Goal: Task Accomplishment & Management: Use online tool/utility

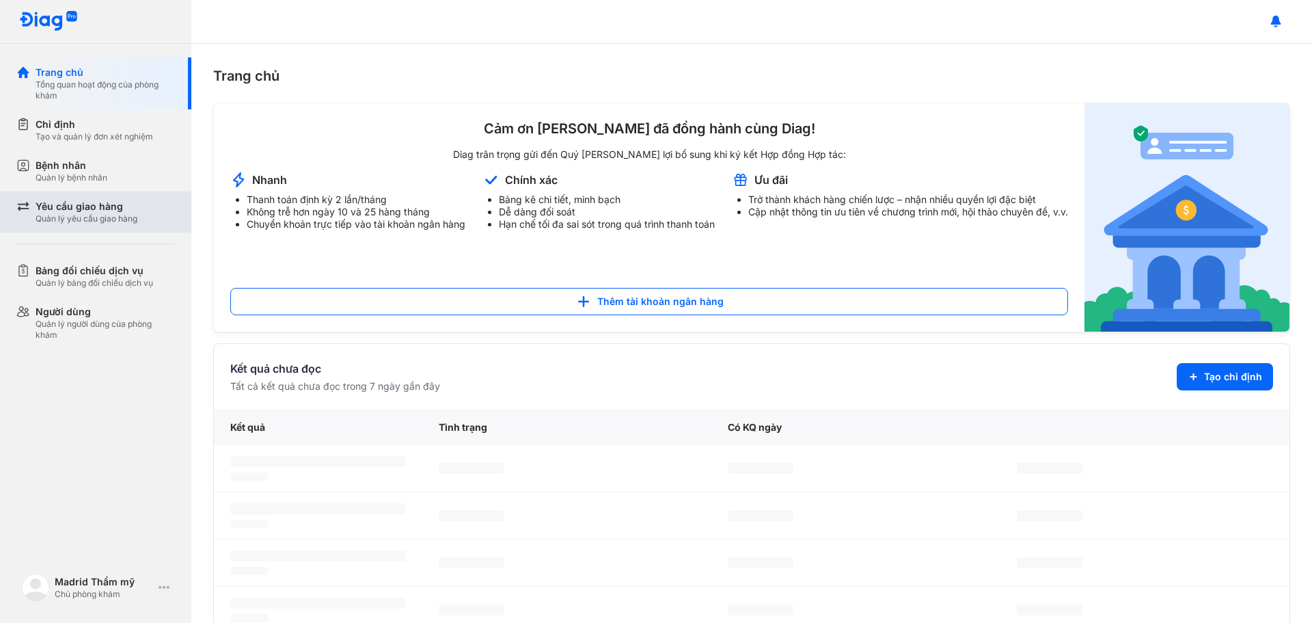
click at [81, 204] on div "Yêu cầu giao hàng" at bounding box center [87, 207] width 102 height 14
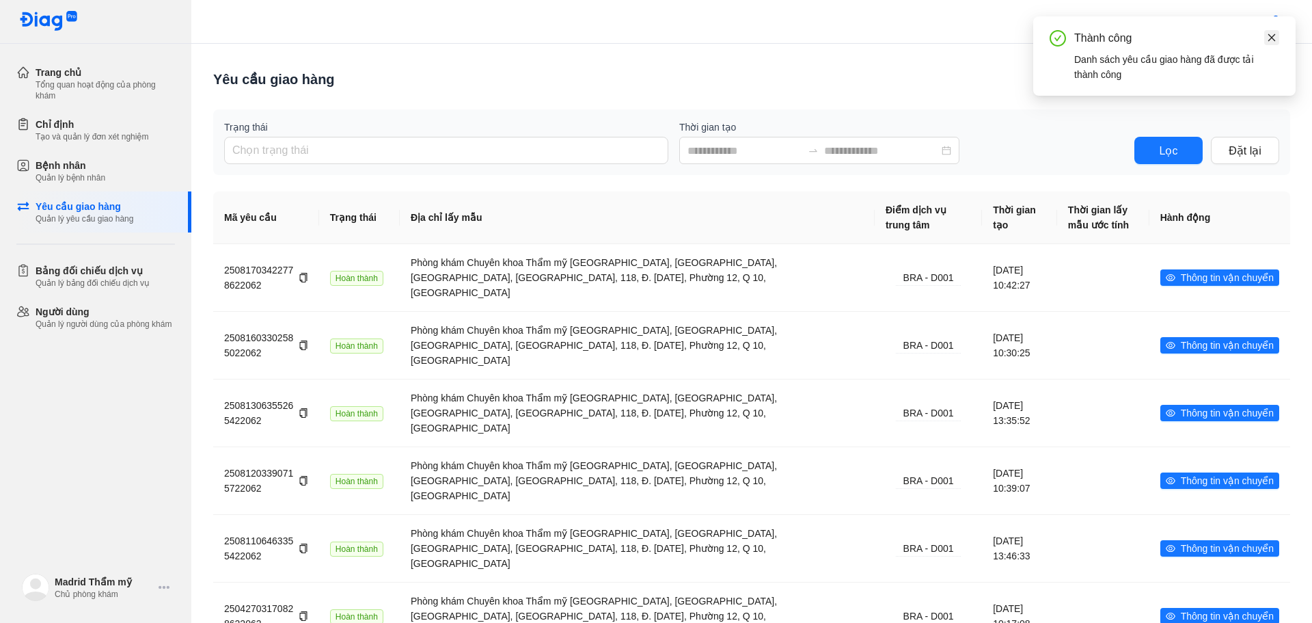
click at [1271, 37] on icon "close" at bounding box center [1273, 37] width 8 height 8
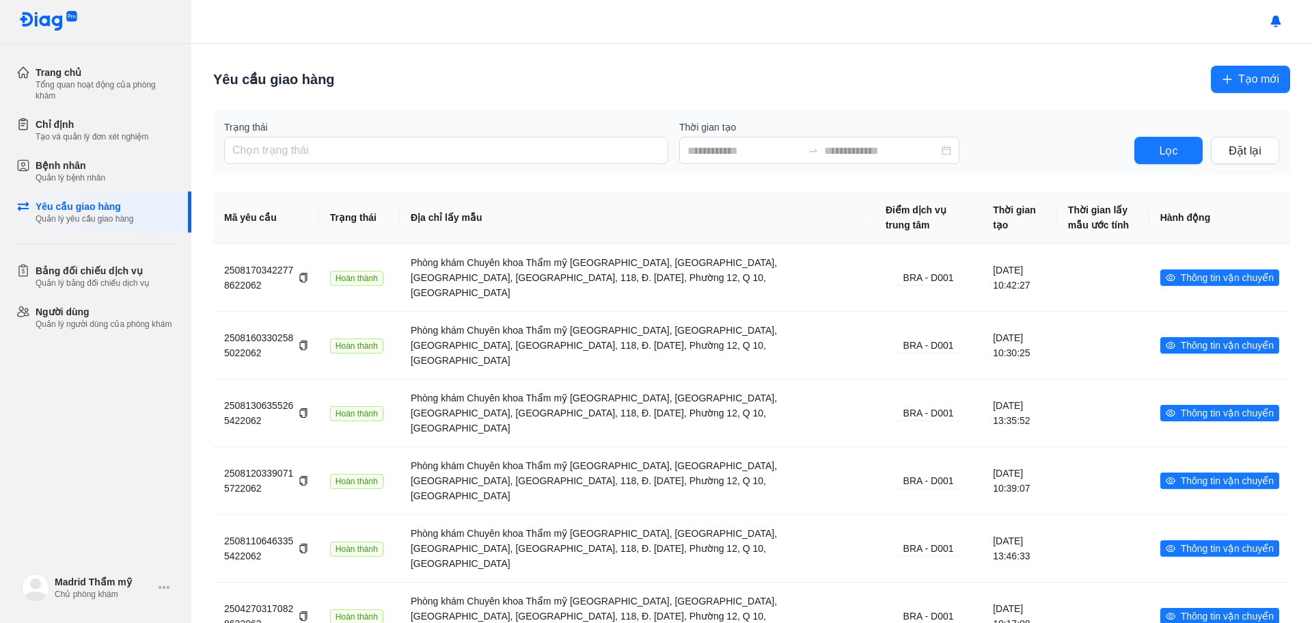
click at [1260, 80] on span "Tạo mới" at bounding box center [1259, 78] width 41 height 17
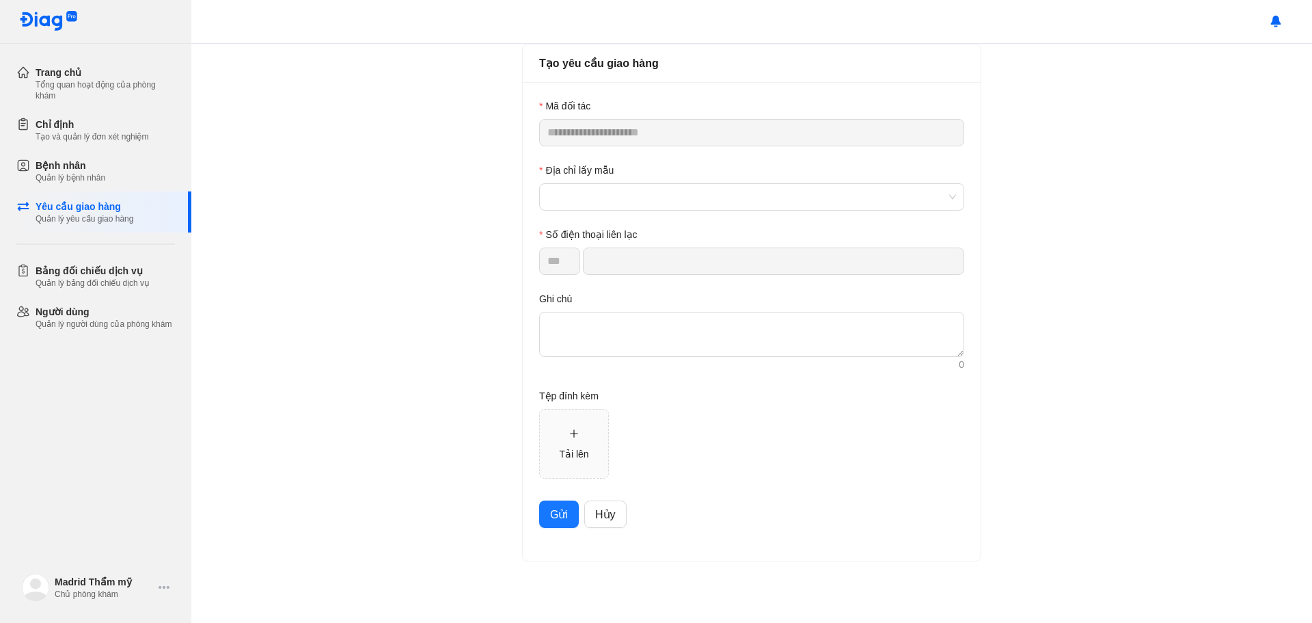
click at [557, 515] on span "Gửi" at bounding box center [559, 514] width 18 height 17
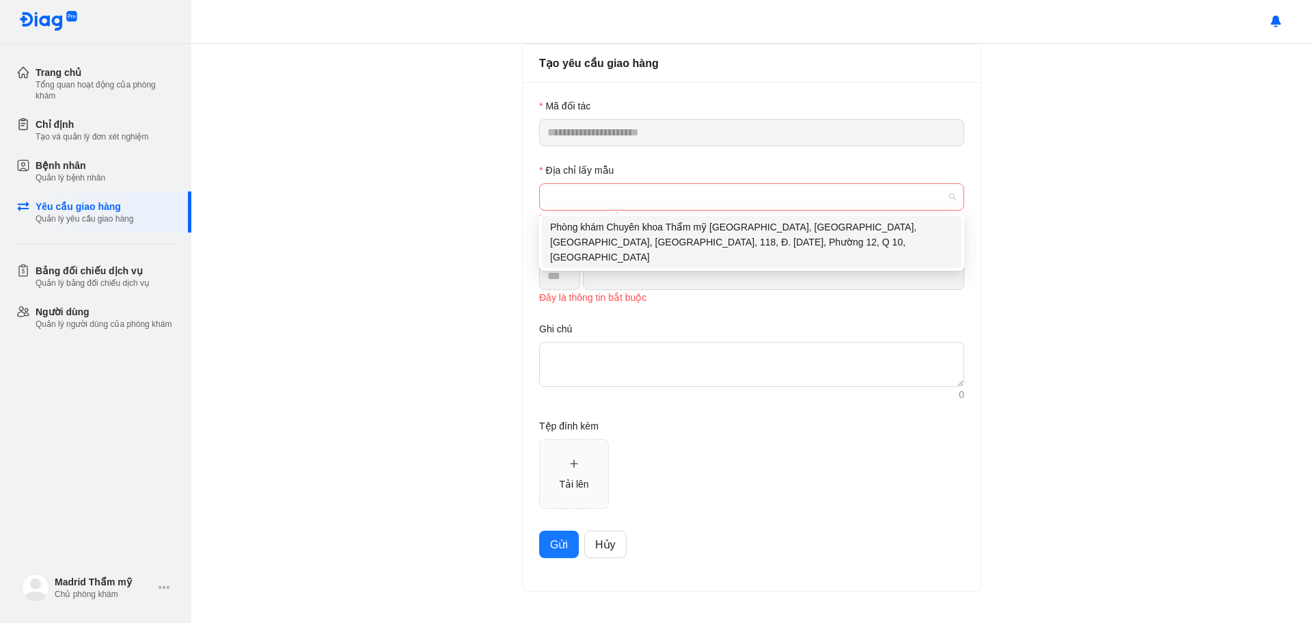
click at [636, 198] on span at bounding box center [752, 197] width 409 height 26
click at [662, 223] on div "Phòng khám Chuyên khoa Thẩm mỹ MADRID, Nhà Số 36, Đường 8, KDC Hà Đô, 118, Đ. 3…" at bounding box center [751, 241] width 403 height 45
type input "**********"
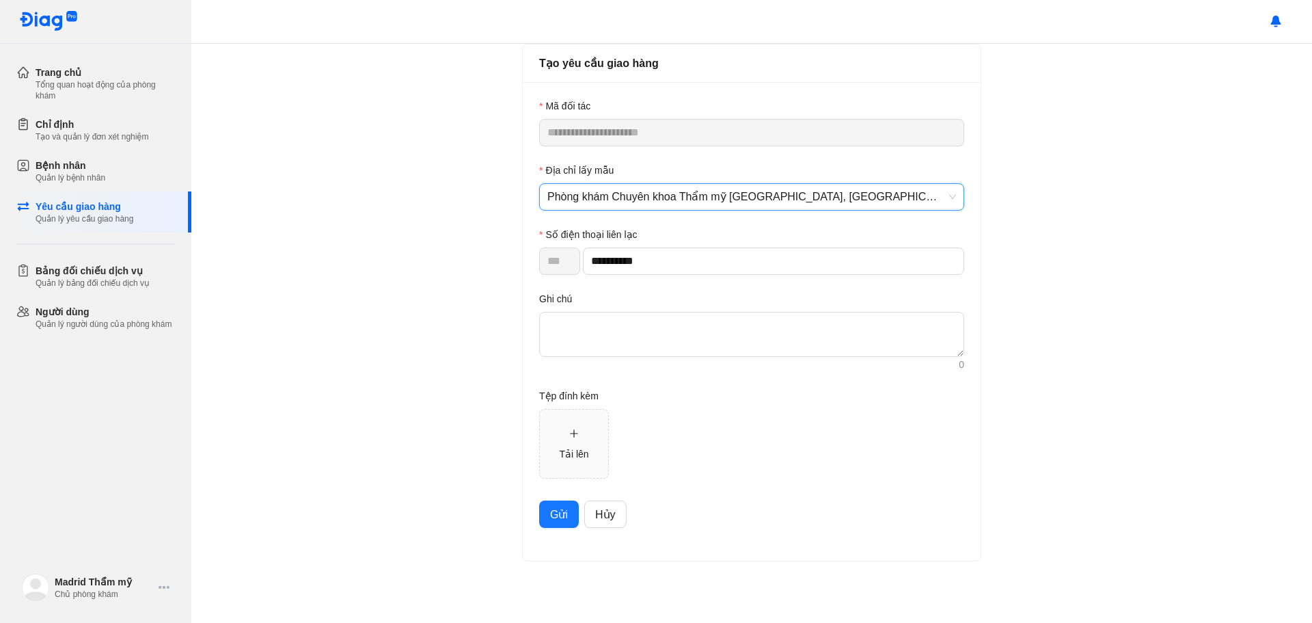
click at [552, 535] on div "**********" at bounding box center [752, 321] width 458 height 478
click at [555, 513] on span "Gửi" at bounding box center [559, 514] width 18 height 17
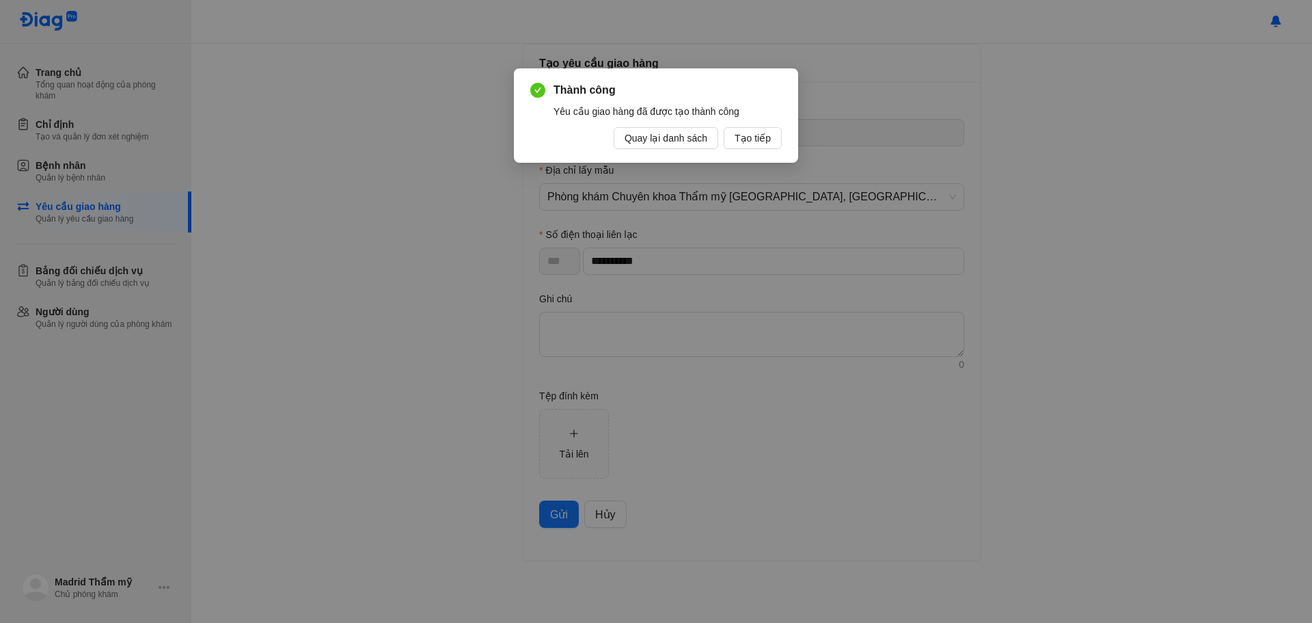
click at [688, 150] on div "Thành công Yêu cầu giao hàng đã được tạo thành công Quay lại danh sách Tạo tiếp" at bounding box center [656, 115] width 284 height 94
click at [673, 132] on span "Quay lại danh sách" at bounding box center [666, 138] width 83 height 15
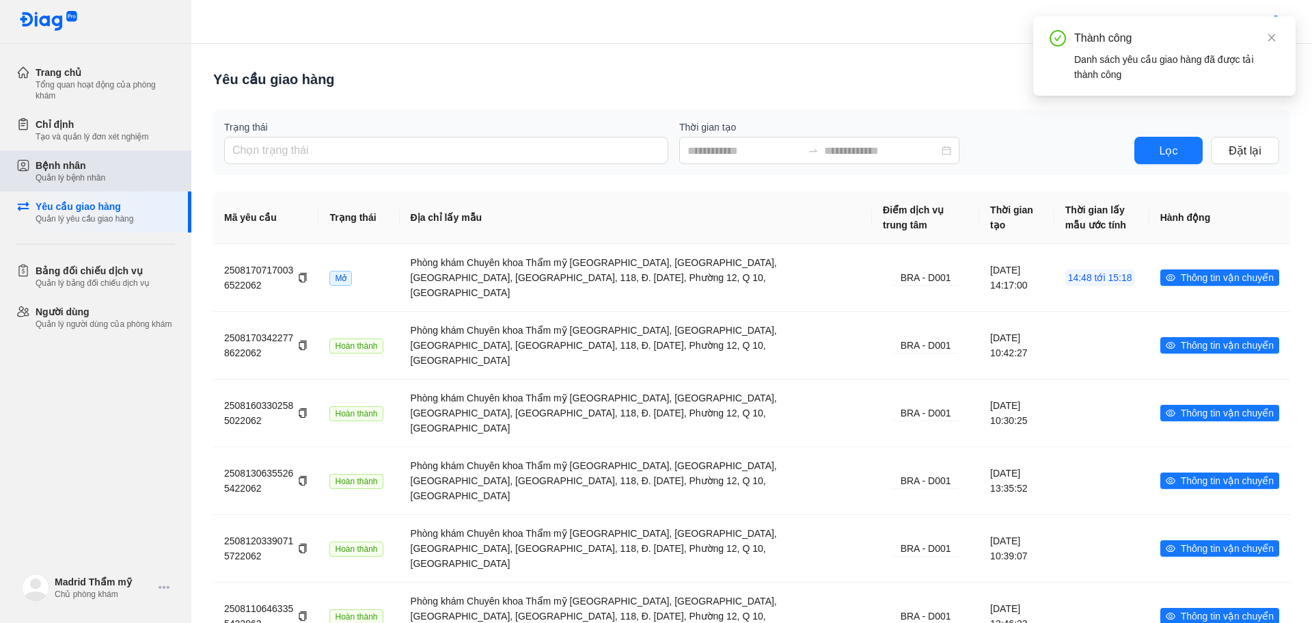
click at [55, 171] on div "Bệnh nhân" at bounding box center [71, 166] width 70 height 14
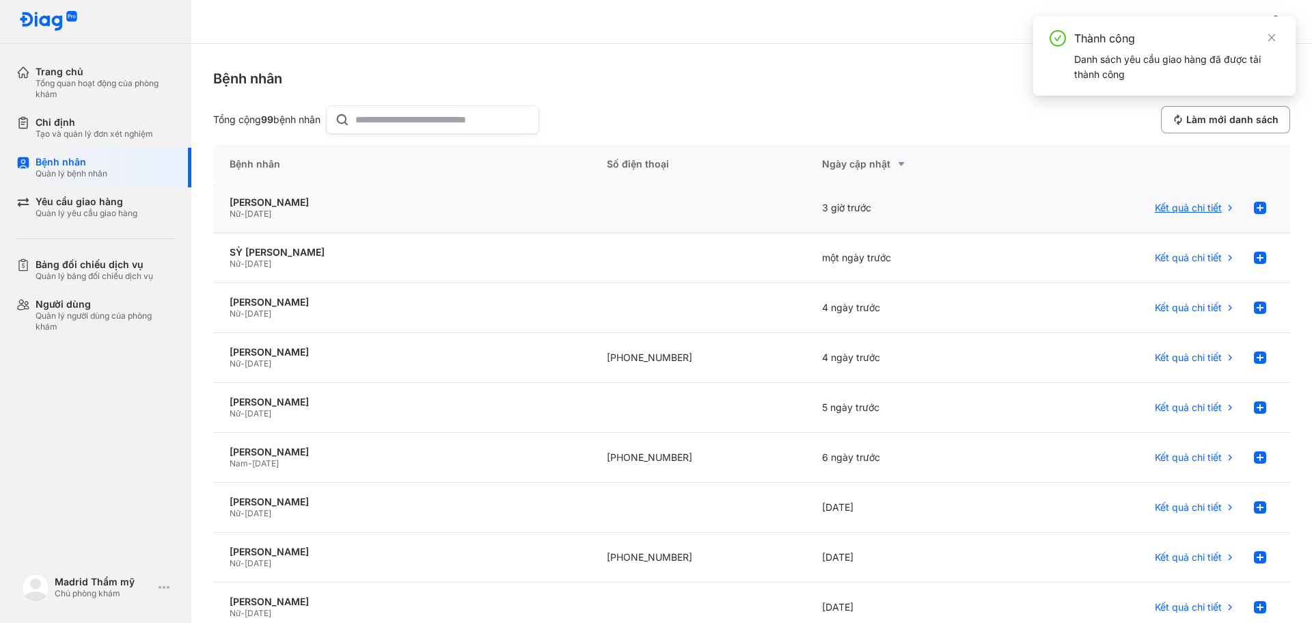
click at [1190, 206] on span "Kết quả chi tiết" at bounding box center [1188, 208] width 67 height 12
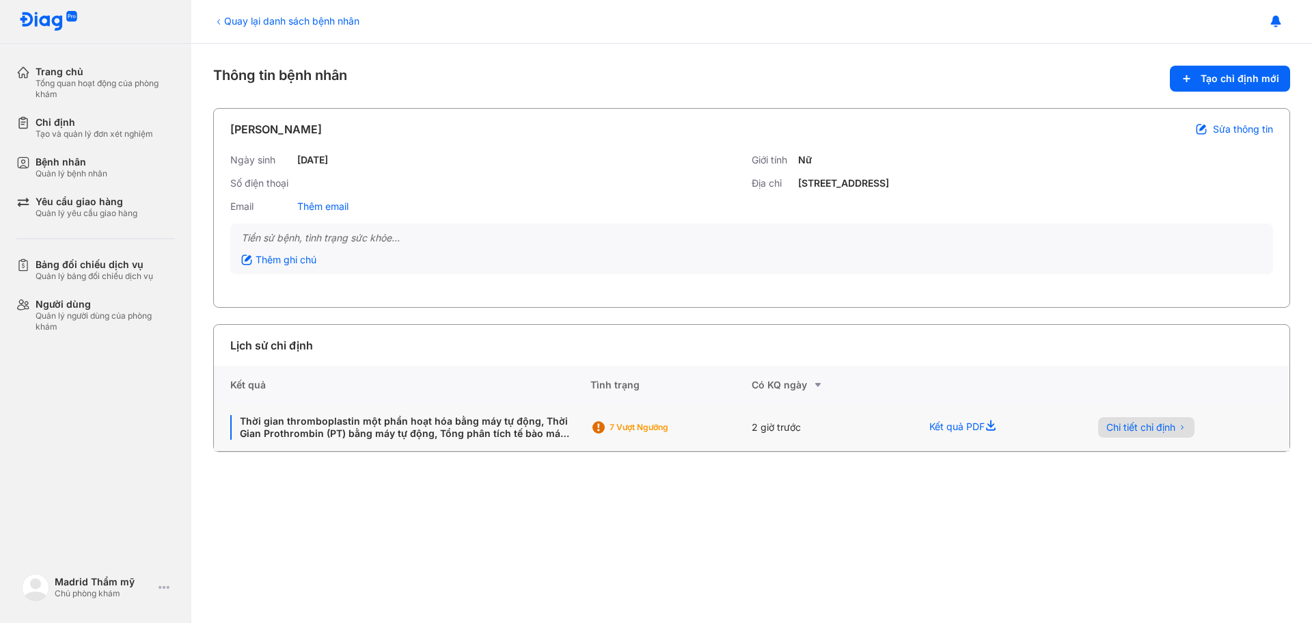
click at [1154, 425] on span "Chi tiết chỉ định" at bounding box center [1141, 427] width 69 height 12
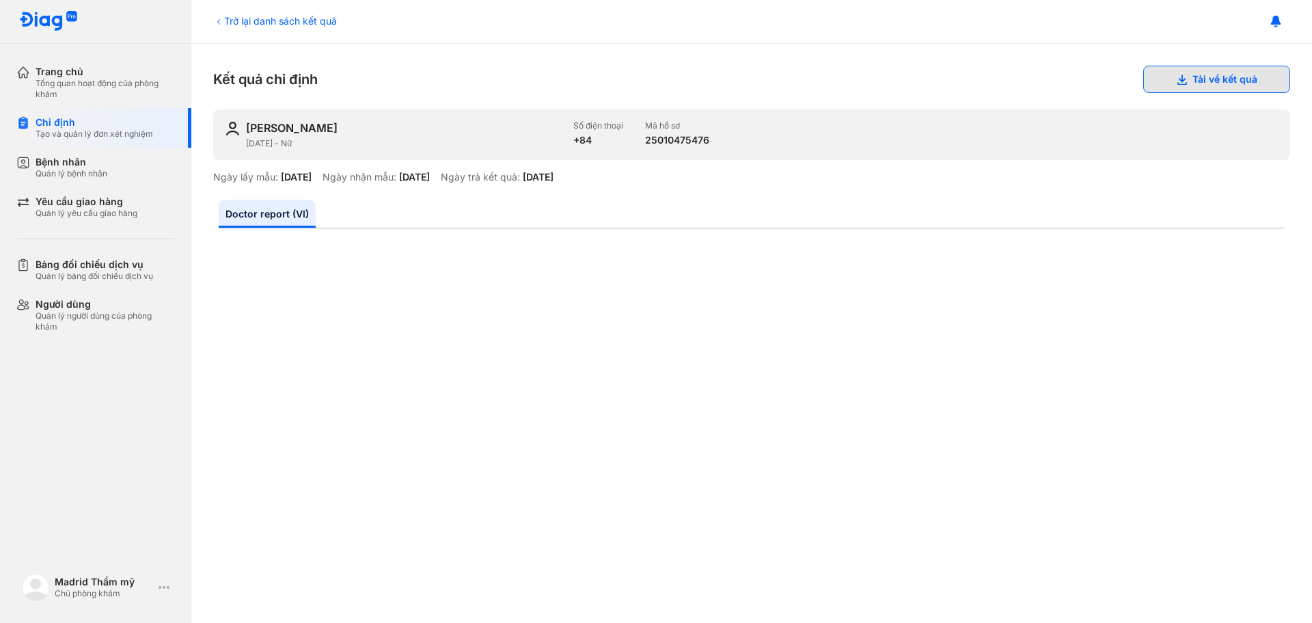
click at [1223, 79] on button "Tải về kết quả" at bounding box center [1217, 79] width 147 height 27
